Goal: Transaction & Acquisition: Purchase product/service

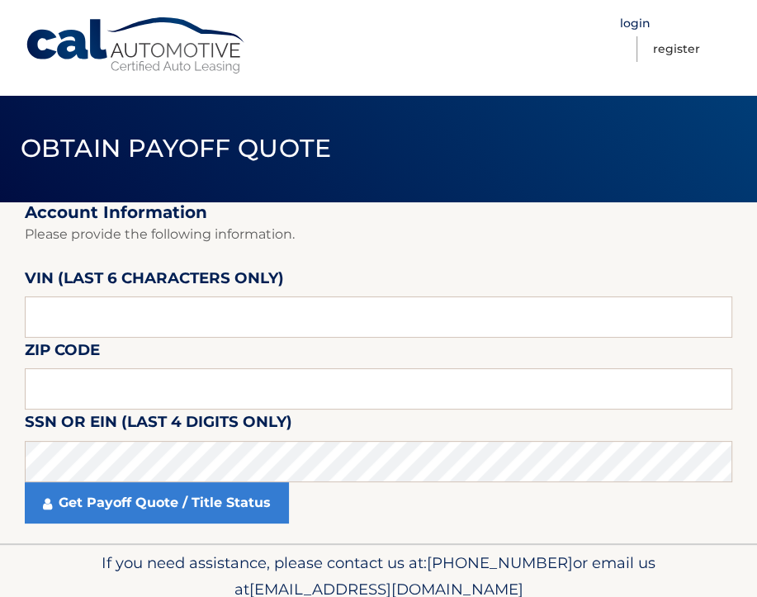
click at [640, 21] on link "Login" at bounding box center [635, 24] width 31 height 26
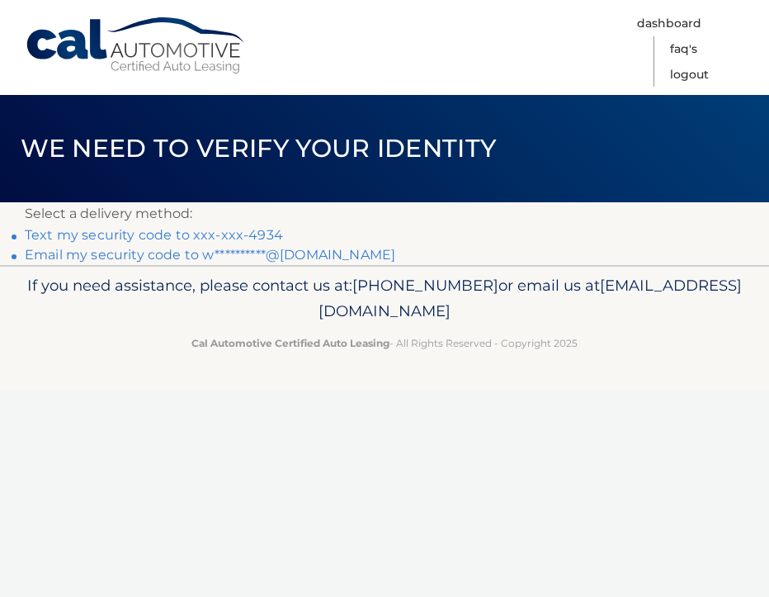
click at [259, 234] on link "Text my security code to xxx-xxx-4934" at bounding box center [154, 235] width 258 height 16
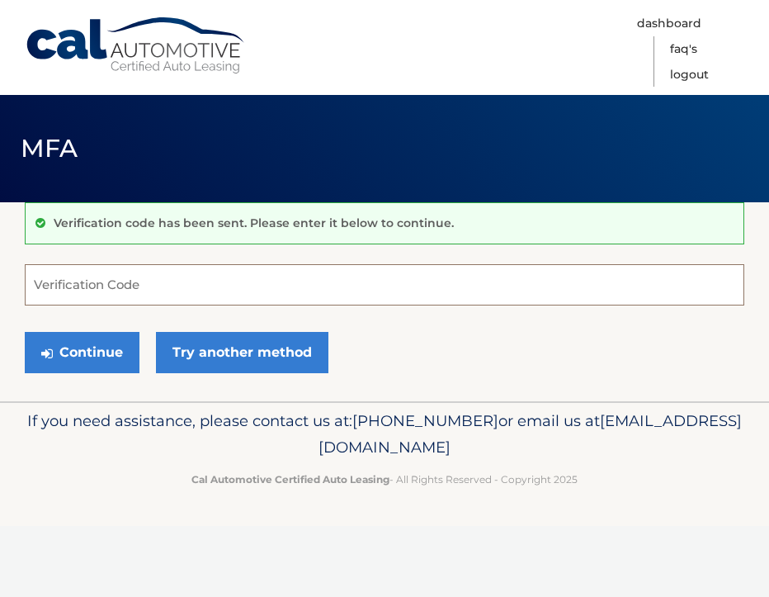
click at [75, 286] on input "Verification Code" at bounding box center [384, 284] width 719 height 41
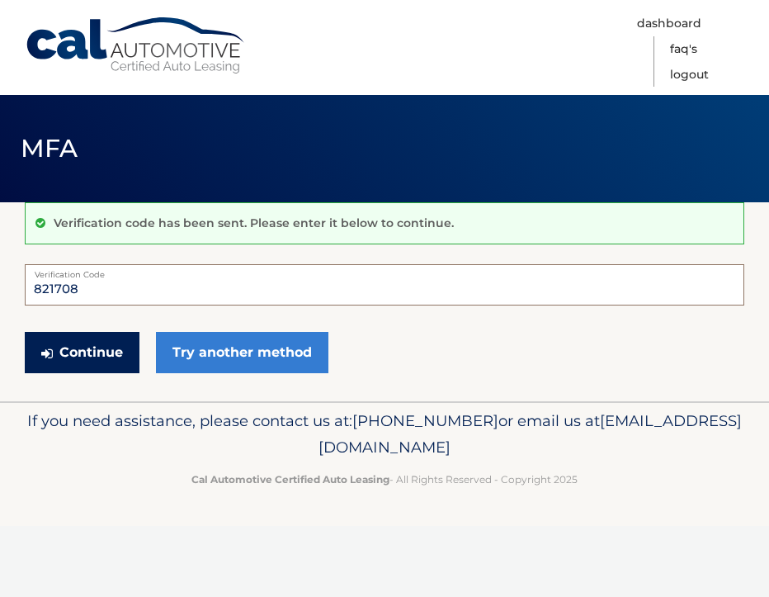
type input "821708"
click at [95, 356] on button "Continue" at bounding box center [82, 352] width 115 height 41
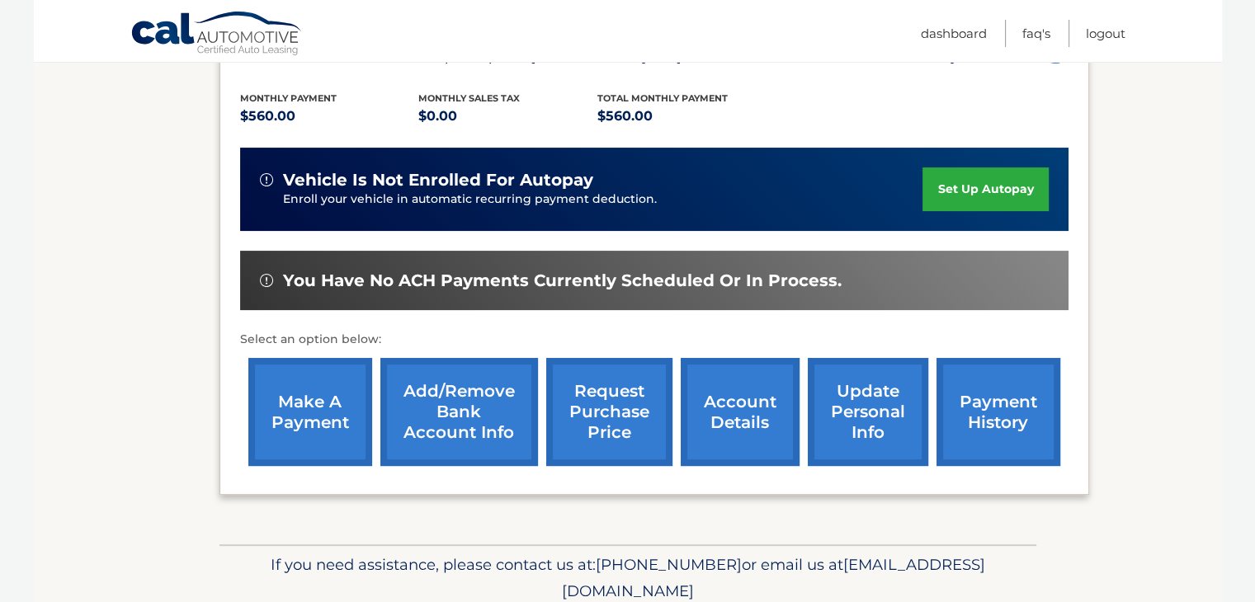
scroll to position [396, 0]
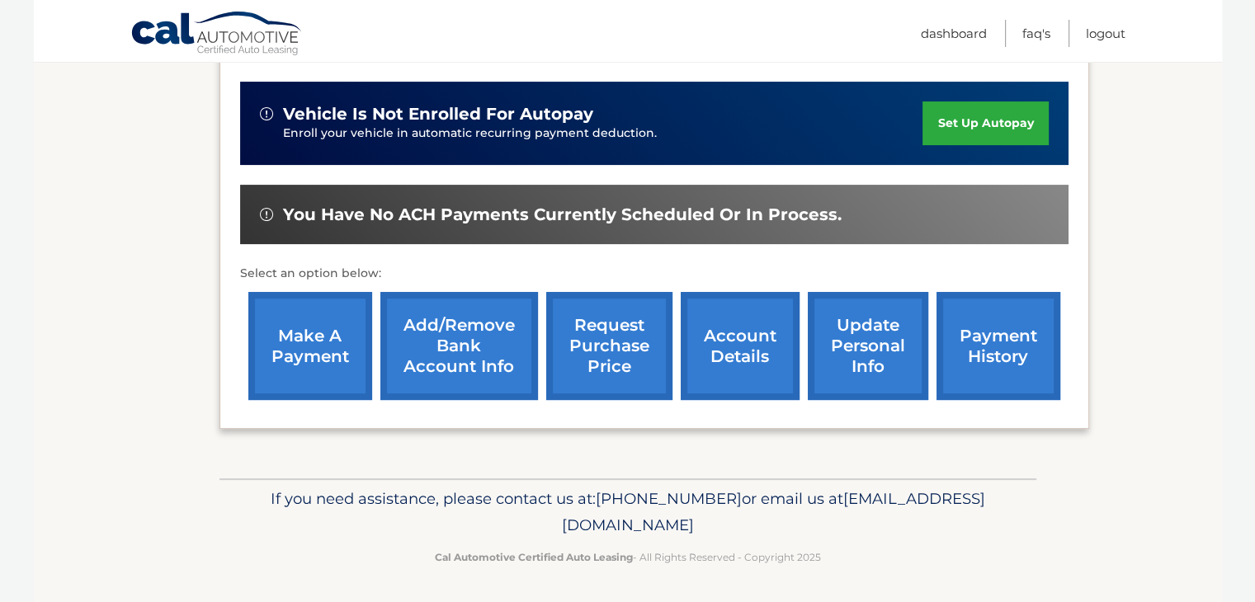
click at [333, 334] on link "make a payment" at bounding box center [310, 346] width 124 height 108
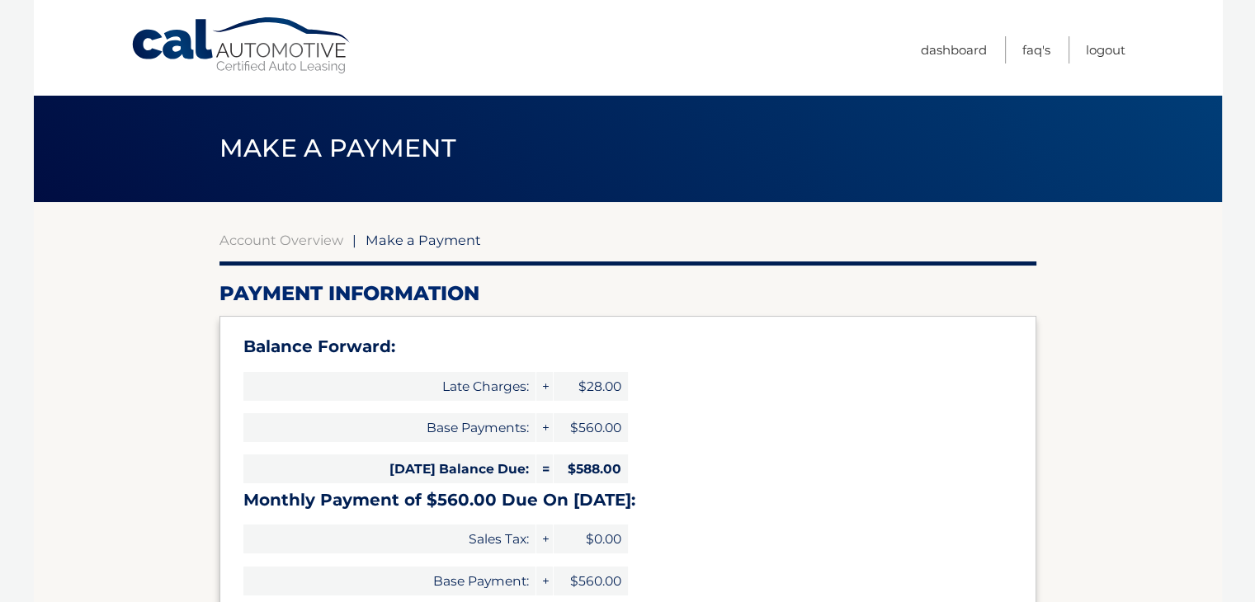
select select "ZTY5Y2YwYzItZDU4Ni00ZjZkLWFmZGItNDc3MTU0YmU4NGMx"
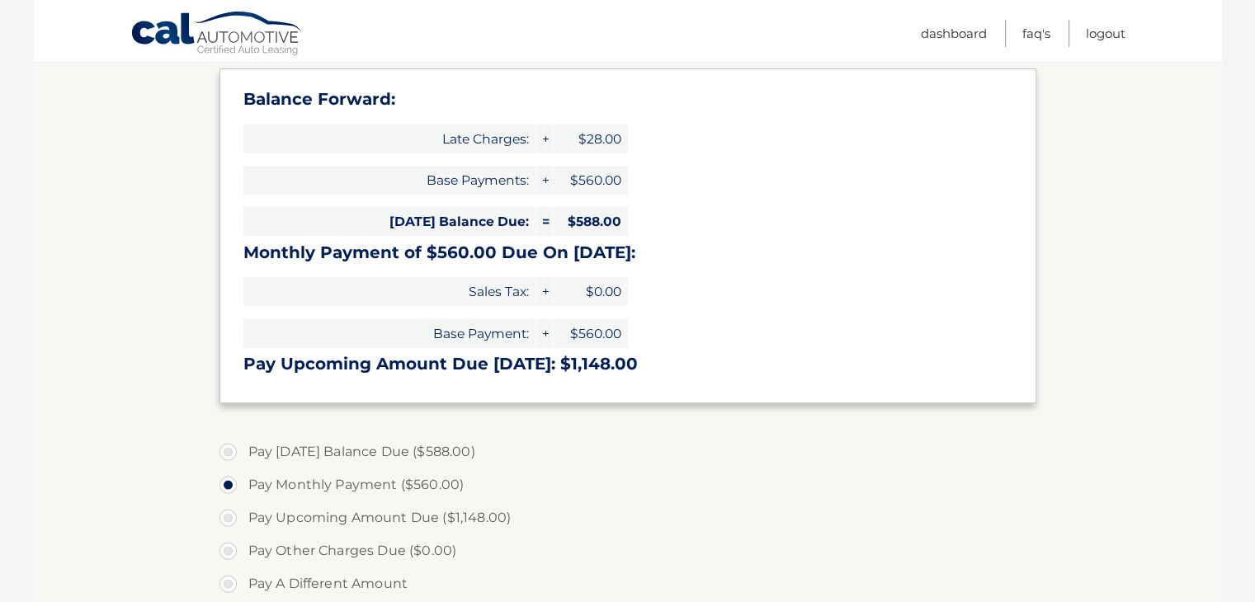
scroll to position [330, 0]
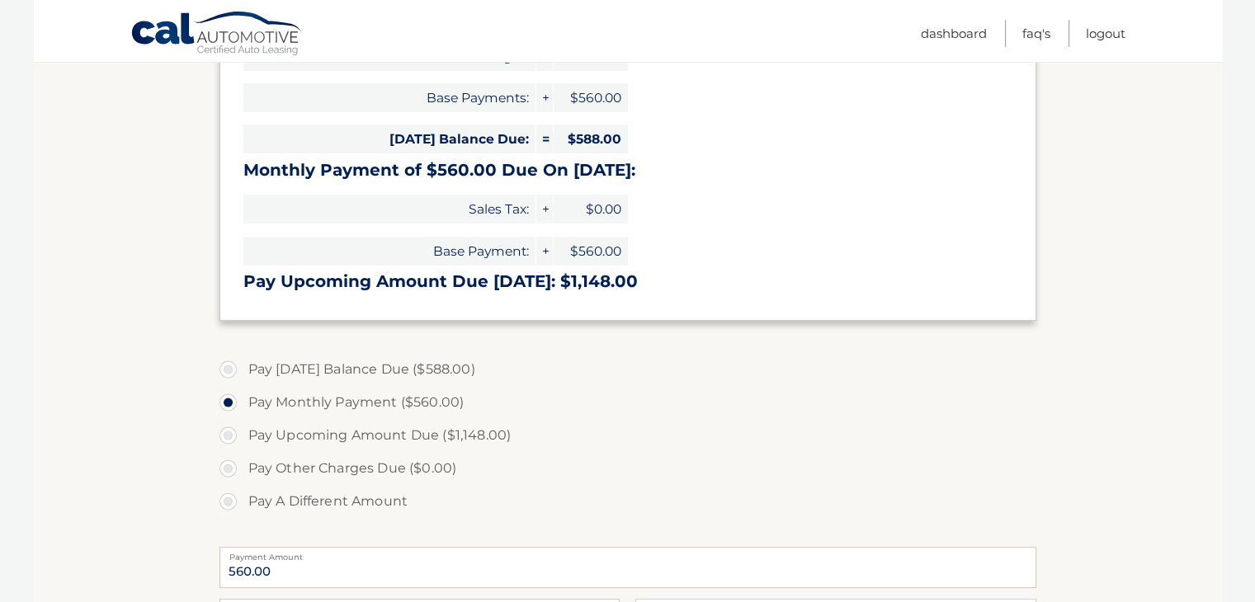
click at [228, 371] on label "Pay Today's Balance Due ($588.00)" at bounding box center [627, 369] width 817 height 33
click at [228, 371] on input "Pay [DATE] Balance Due ($588.00)" at bounding box center [234, 366] width 17 height 26
radio input "true"
type input "588.00"
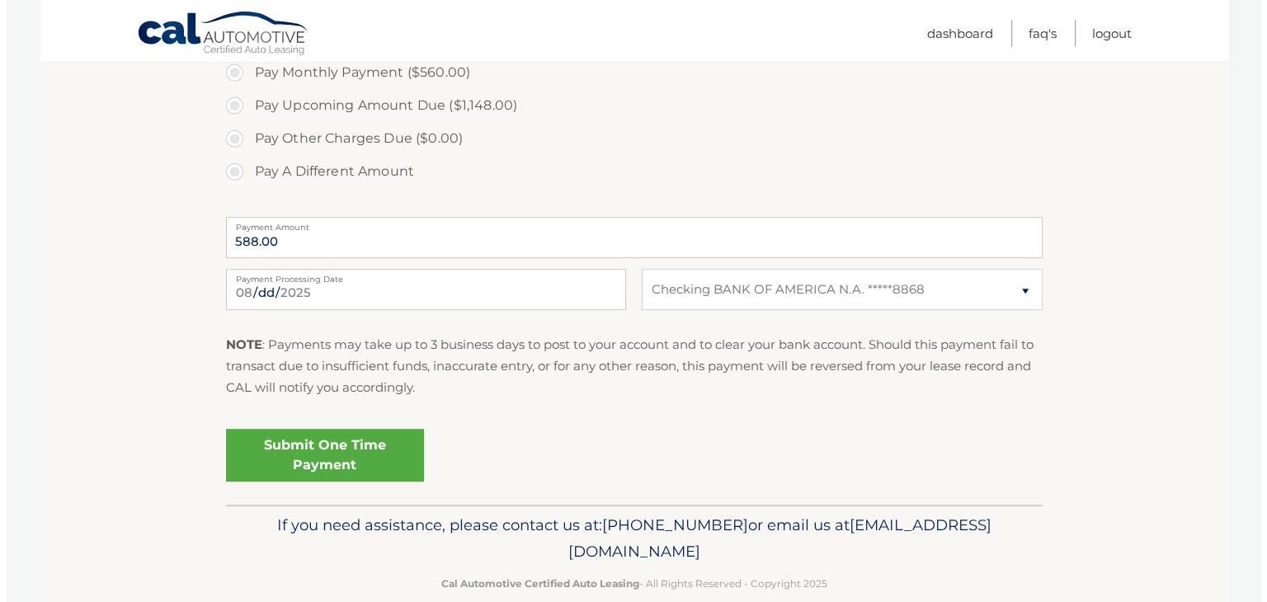
scroll to position [687, 0]
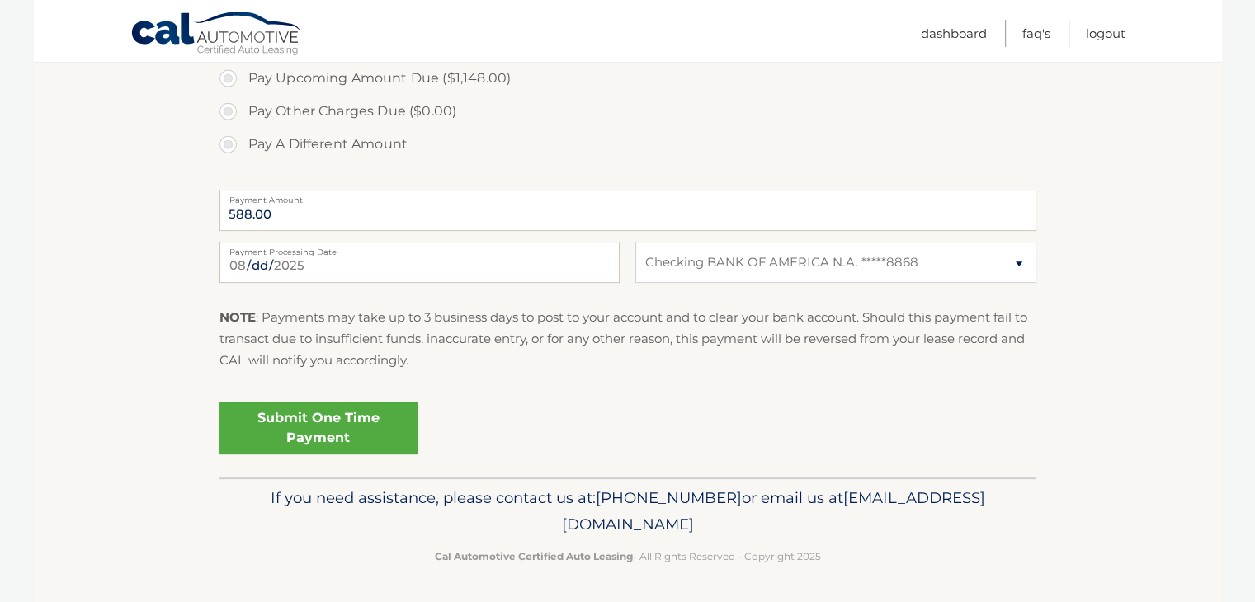
click at [314, 433] on link "Submit One Time Payment" at bounding box center [318, 428] width 198 height 53
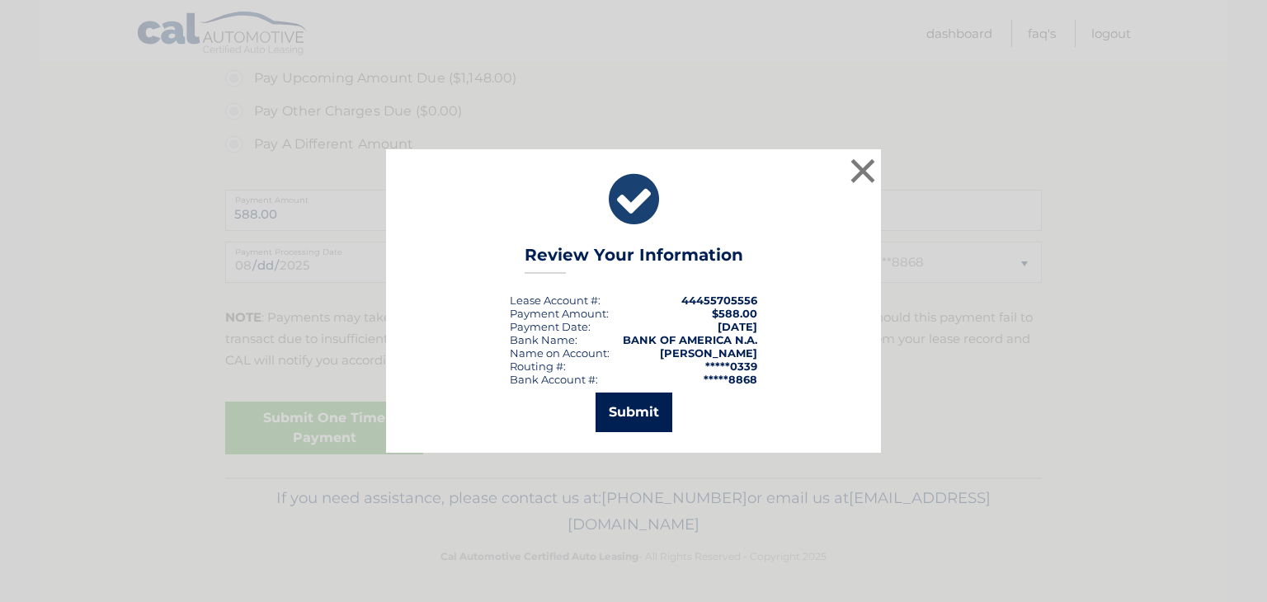
click at [641, 420] on button "Submit" at bounding box center [634, 413] width 77 height 40
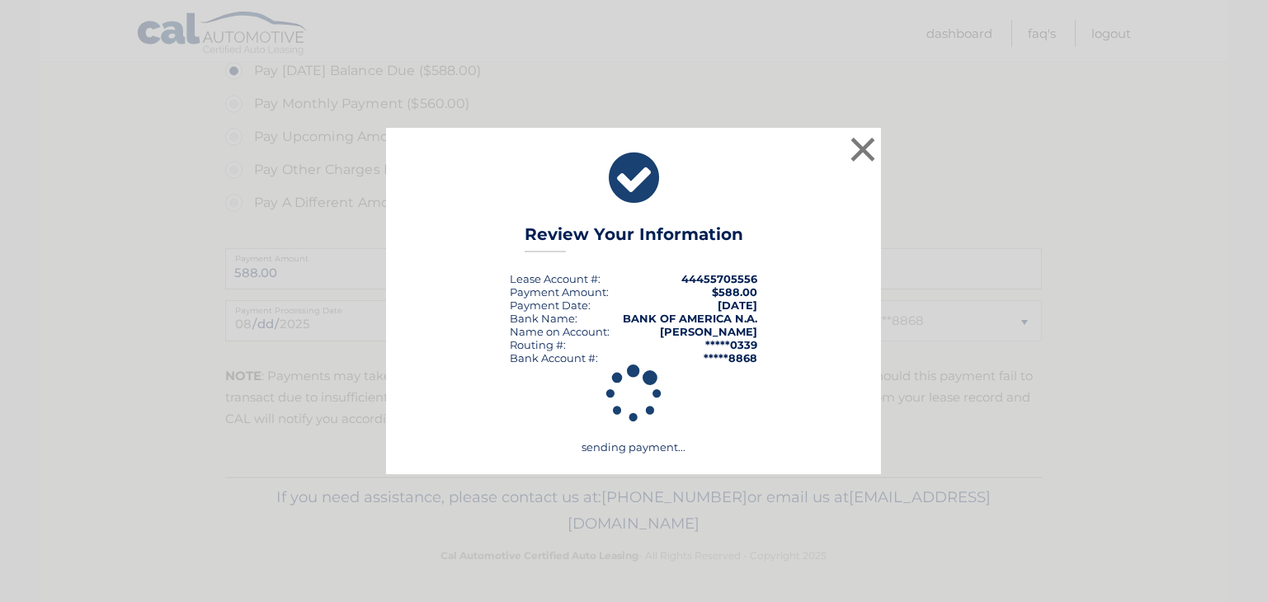
scroll to position [628, 0]
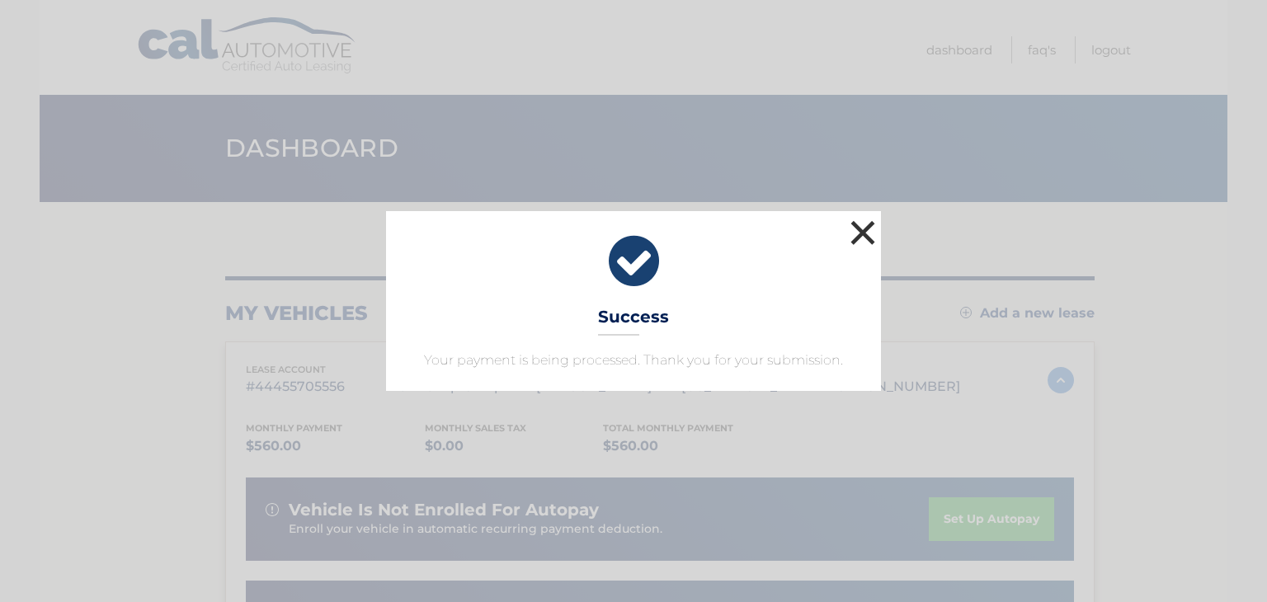
click at [860, 234] on button "×" at bounding box center [863, 232] width 33 height 33
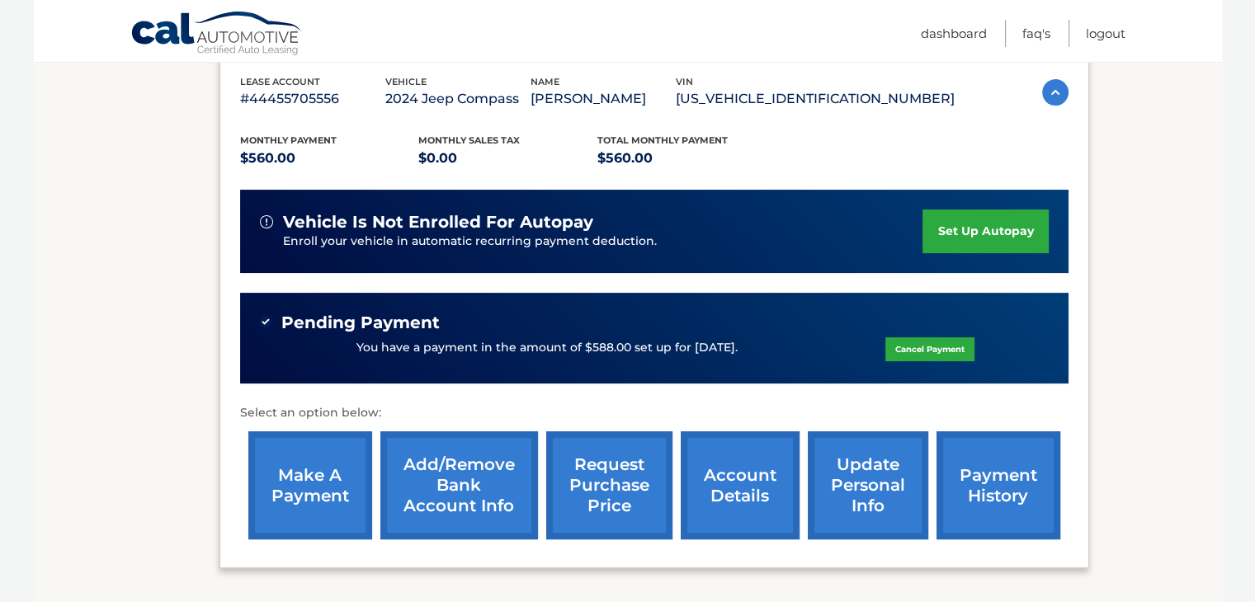
scroll to position [262, 0]
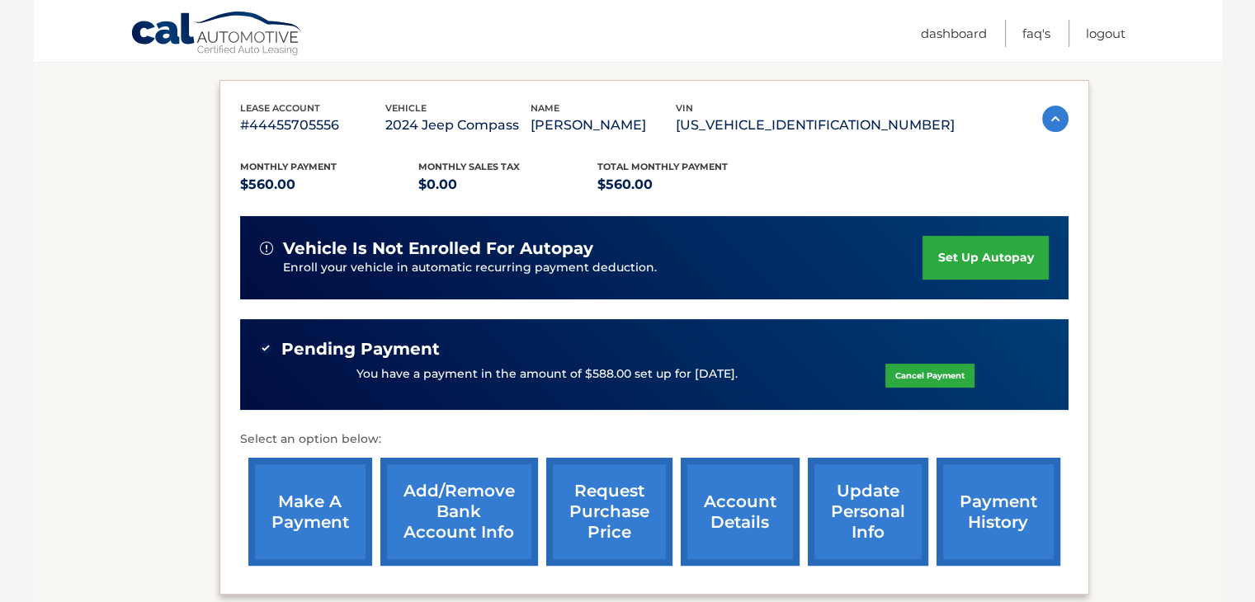
click at [318, 496] on link "make a payment" at bounding box center [310, 512] width 124 height 108
click at [1103, 31] on link "Logout" at bounding box center [1106, 33] width 40 height 27
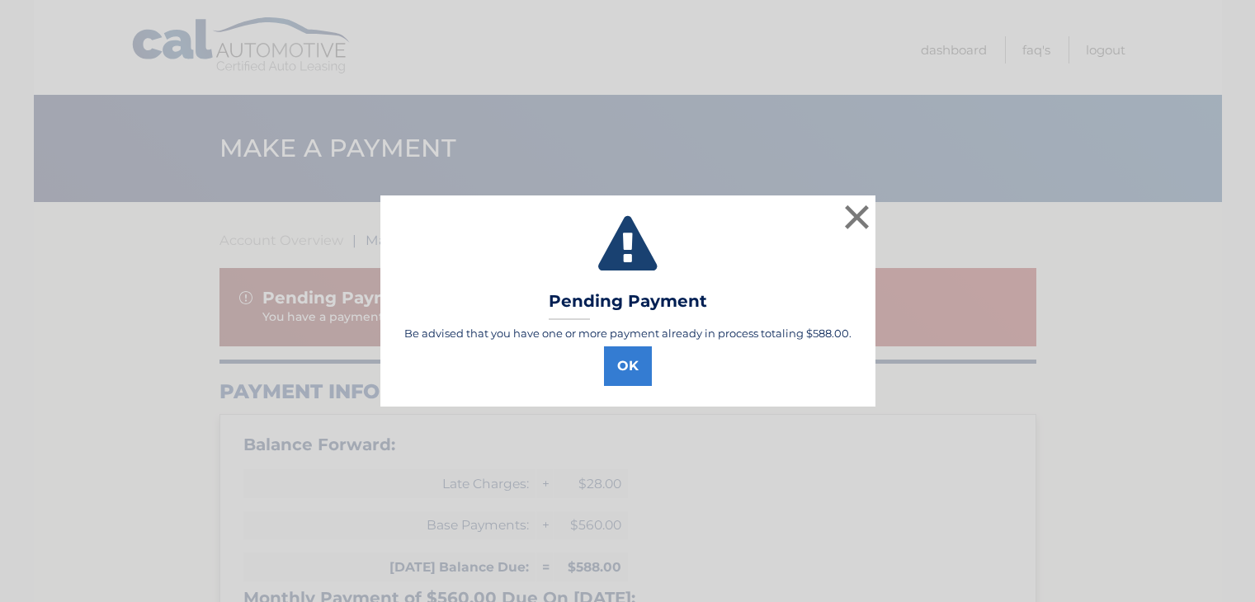
select select "ZTY5Y2YwYzItZDU4Ni00ZjZkLWFmZGItNDc3MTU0YmU4NGMx"
click at [628, 371] on button "OK" at bounding box center [634, 367] width 48 height 40
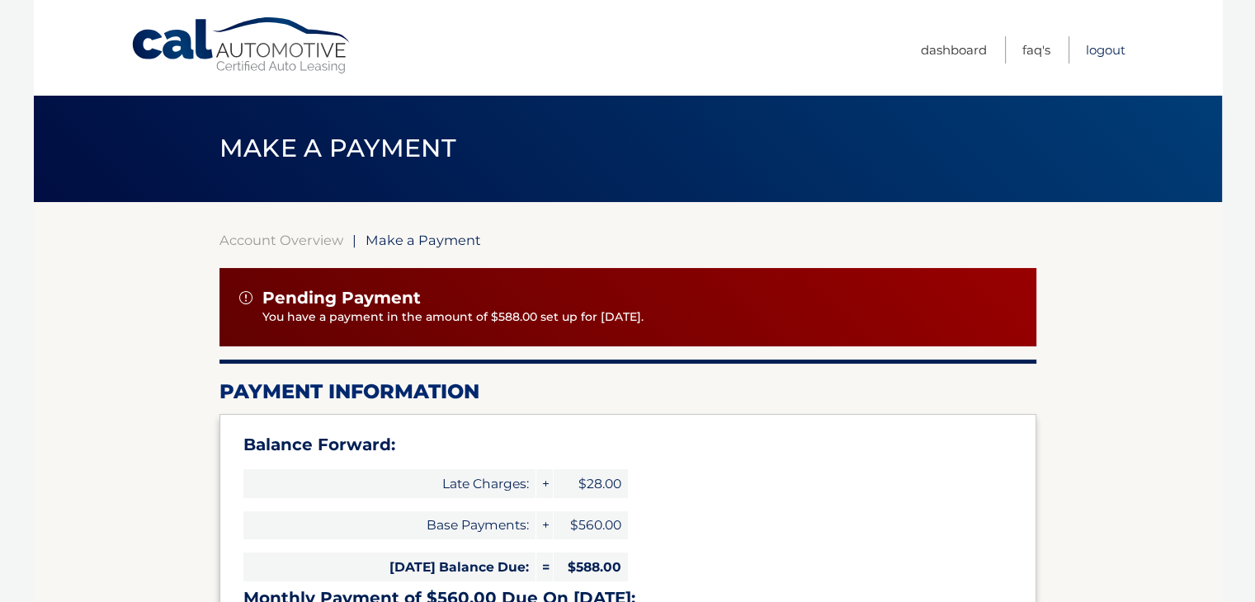
click at [1116, 50] on link "Logout" at bounding box center [1106, 49] width 40 height 27
